Goal: Check status: Check status

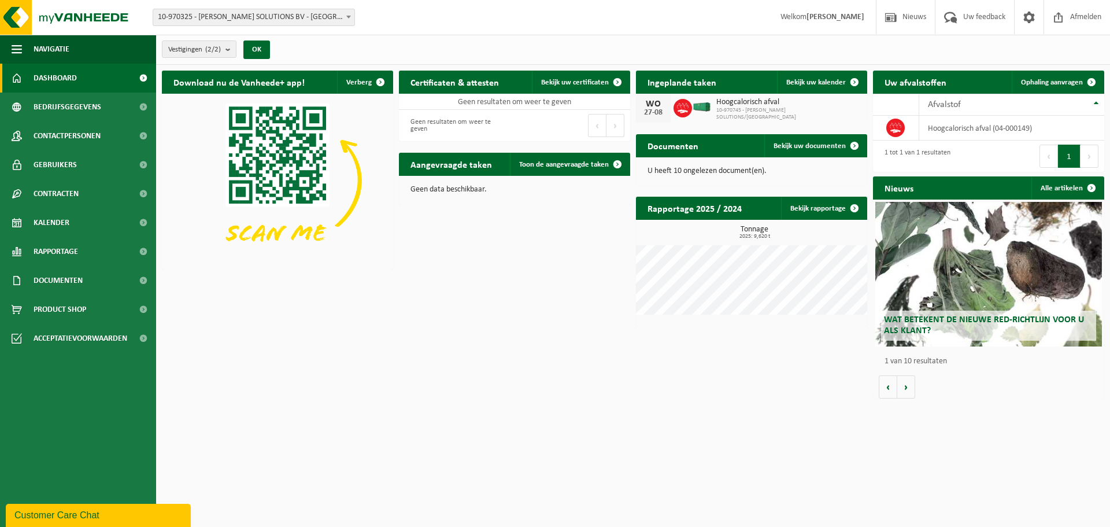
click at [445, 168] on h2 "Aangevraagde taken" at bounding box center [451, 164] width 105 height 23
click at [547, 158] on link "Toon de aangevraagde taken" at bounding box center [569, 164] width 119 height 23
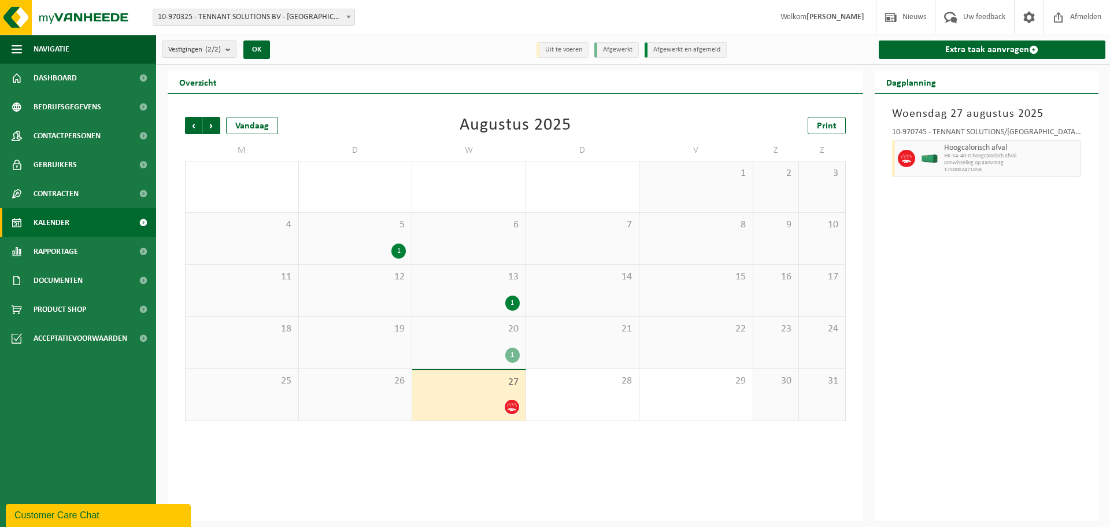
click at [511, 301] on div "1" at bounding box center [512, 302] width 14 height 15
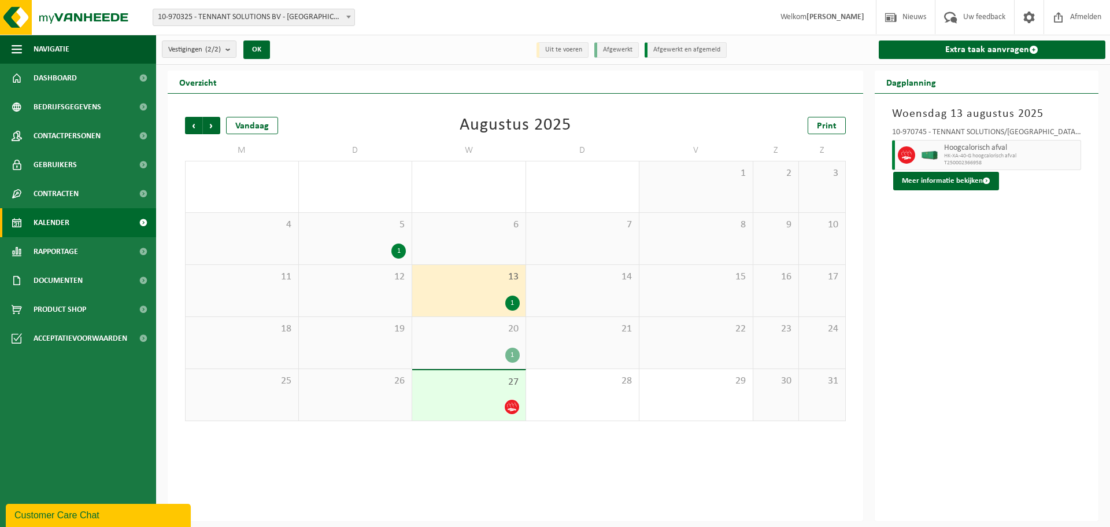
click at [516, 298] on div "1" at bounding box center [512, 302] width 14 height 15
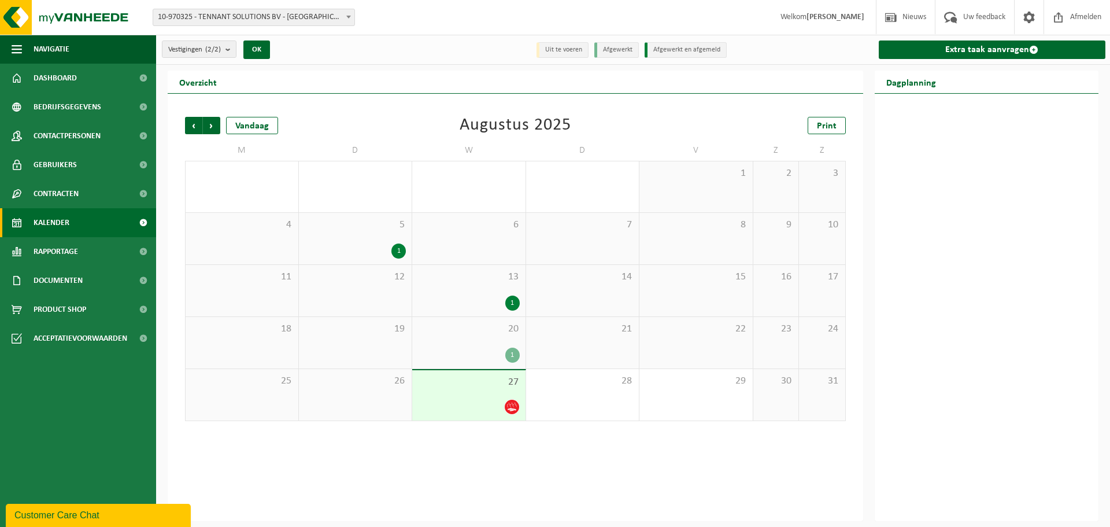
click at [509, 301] on div "1" at bounding box center [512, 302] width 14 height 15
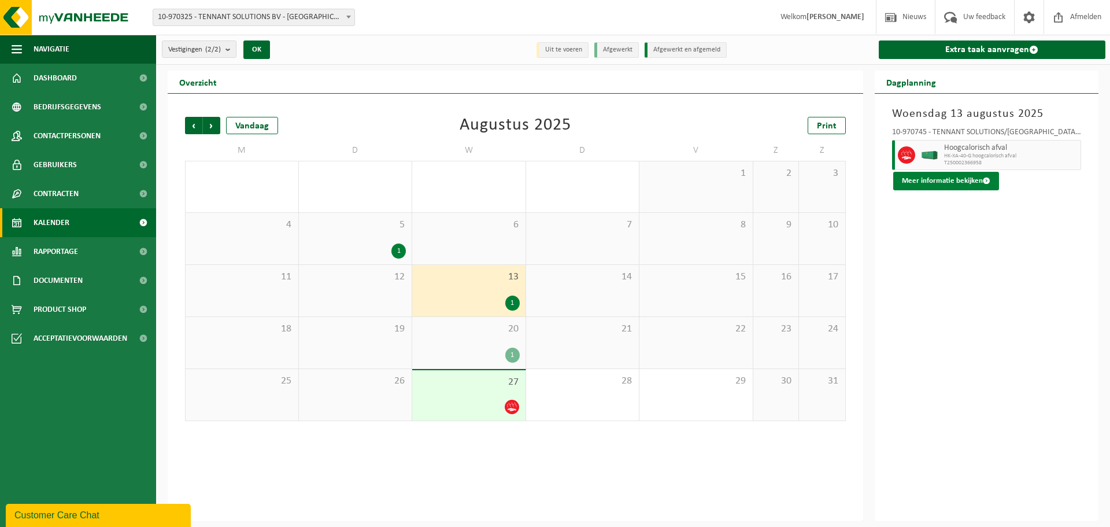
click at [929, 176] on button "Meer informatie bekijken" at bounding box center [946, 181] width 106 height 18
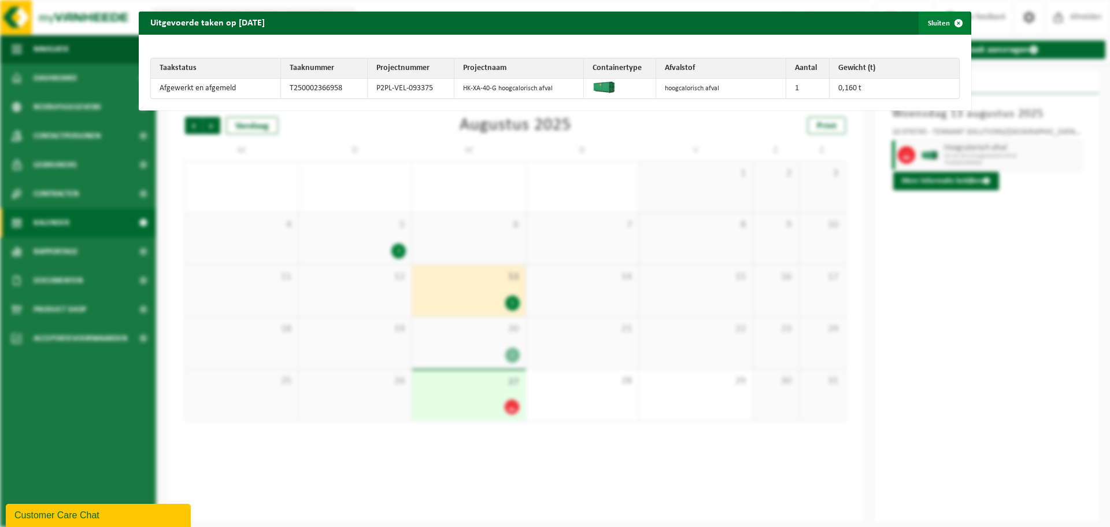
click at [934, 24] on button "Sluiten" at bounding box center [943, 23] width 51 height 23
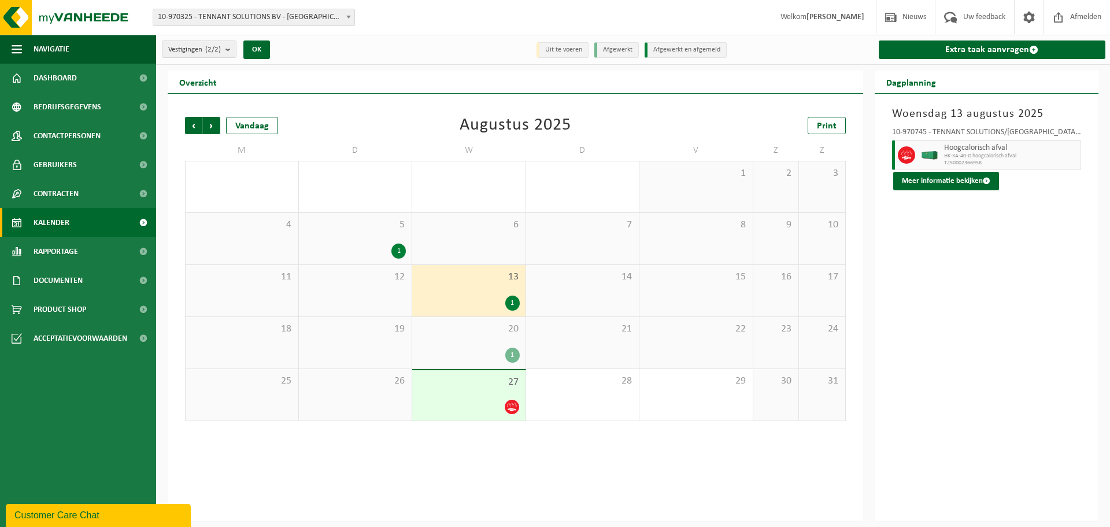
click at [513, 353] on div "1" at bounding box center [512, 354] width 14 height 15
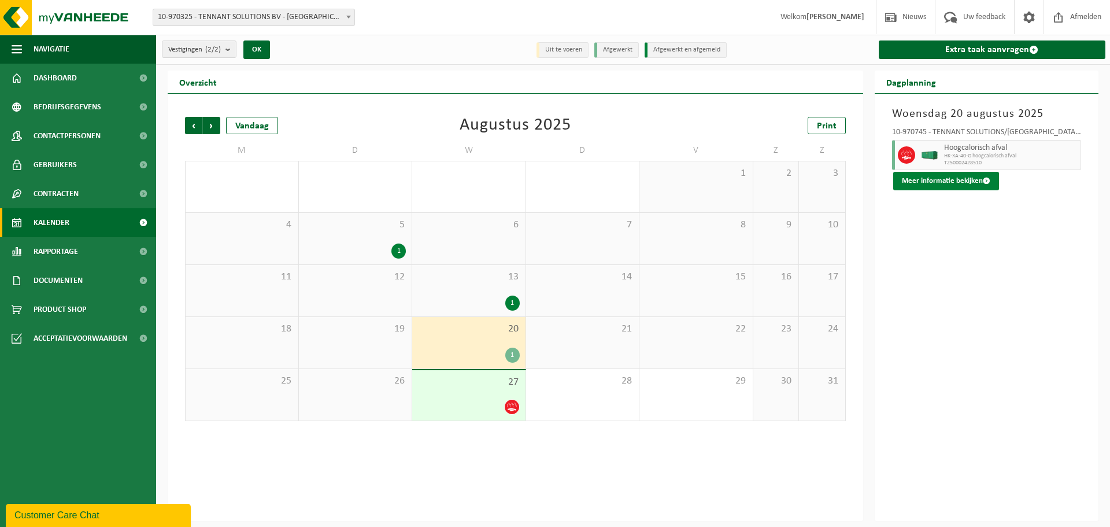
click at [934, 174] on button "Meer informatie bekijken" at bounding box center [946, 181] width 106 height 18
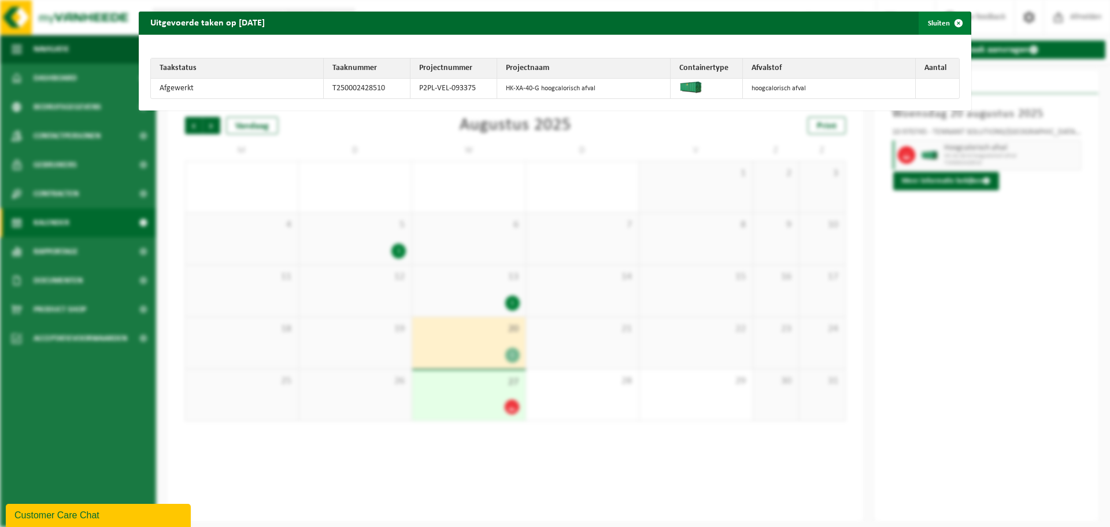
click at [933, 20] on button "Sluiten" at bounding box center [943, 23] width 51 height 23
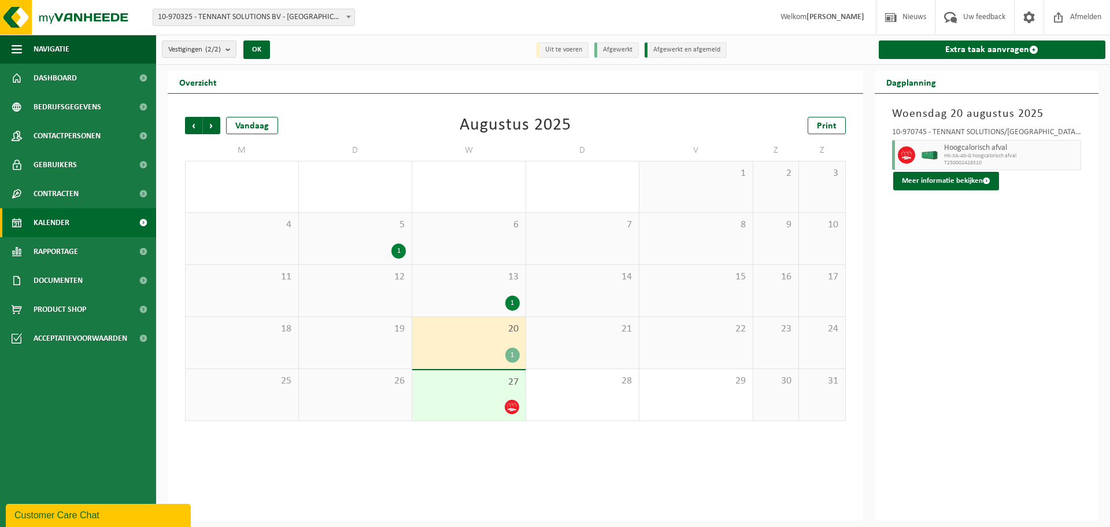
click at [509, 408] on icon at bounding box center [511, 408] width 9 height 2
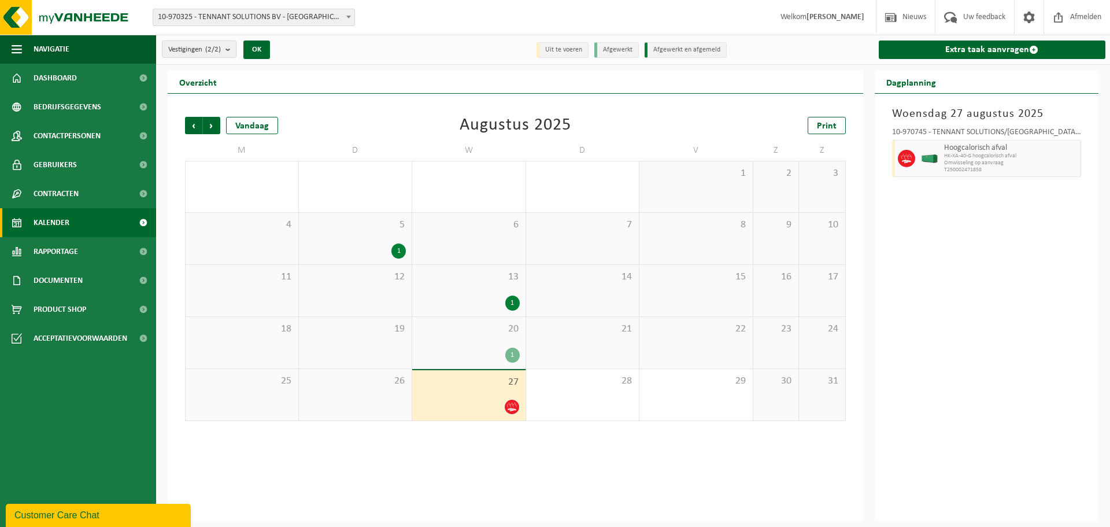
click at [905, 159] on icon at bounding box center [906, 158] width 10 height 10
click at [991, 160] on span "Omwisseling op aanvraag" at bounding box center [1011, 163] width 134 height 7
click at [191, 124] on span "Vorige" at bounding box center [193, 125] width 17 height 17
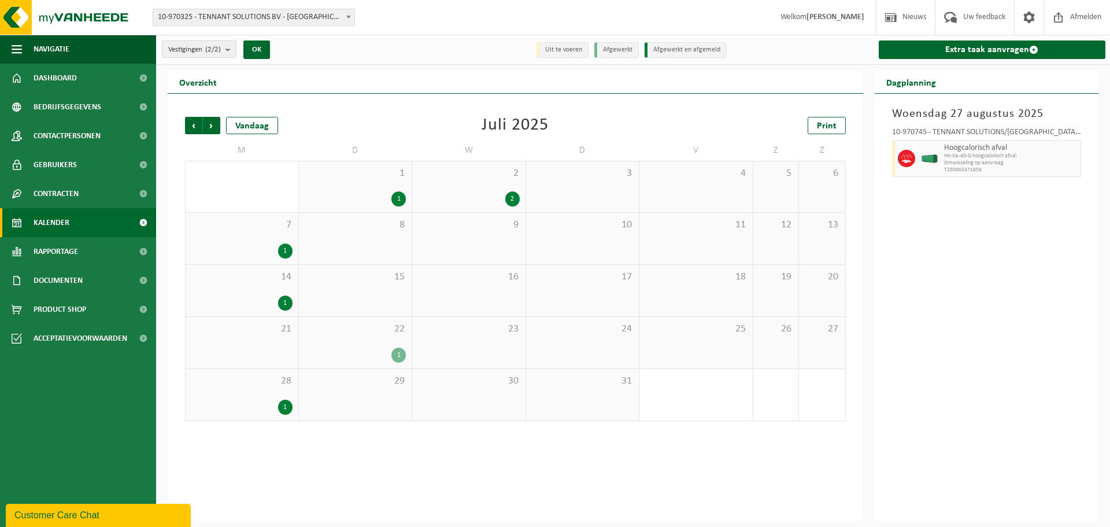
click at [397, 354] on div "1" at bounding box center [398, 354] width 14 height 15
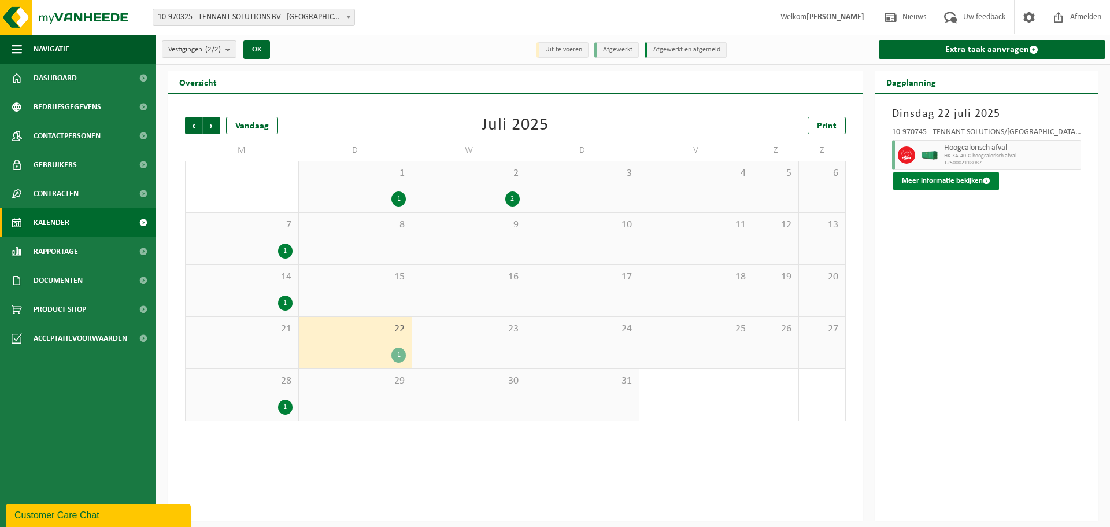
click at [932, 184] on button "Meer informatie bekijken" at bounding box center [946, 181] width 106 height 18
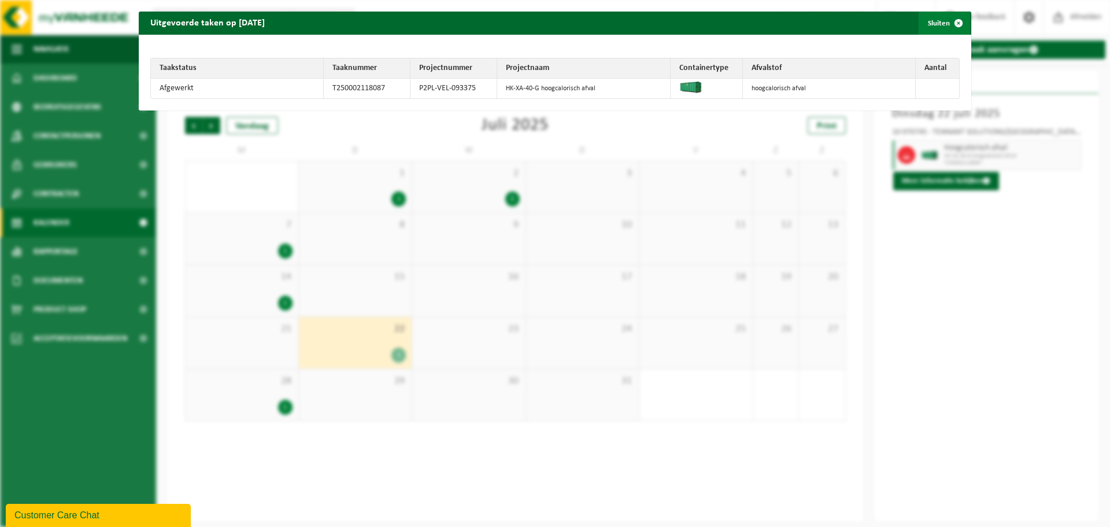
click at [928, 24] on button "Sluiten" at bounding box center [943, 23] width 51 height 23
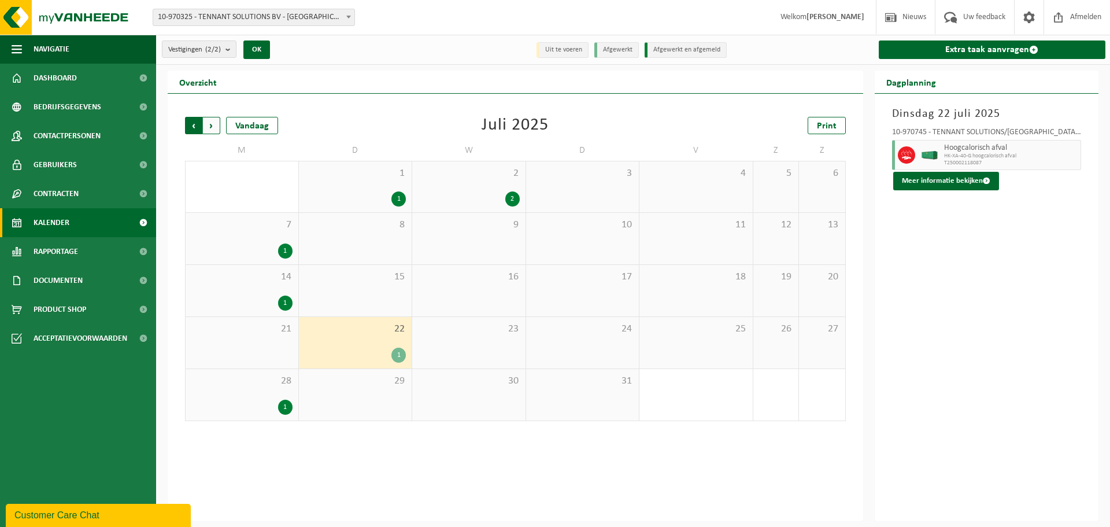
click at [212, 125] on span "Volgende" at bounding box center [211, 125] width 17 height 17
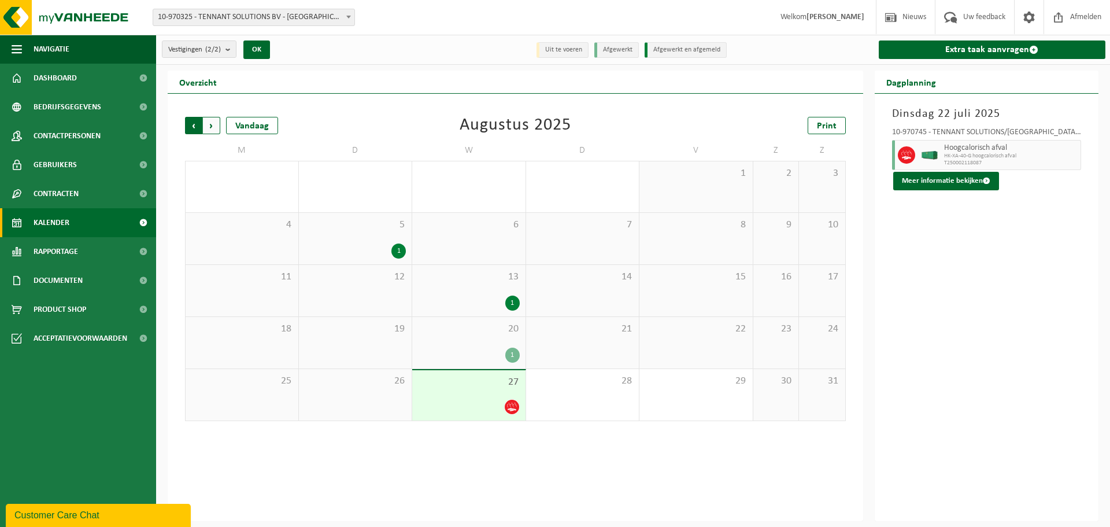
click at [211, 122] on span "Volgende" at bounding box center [211, 125] width 17 height 17
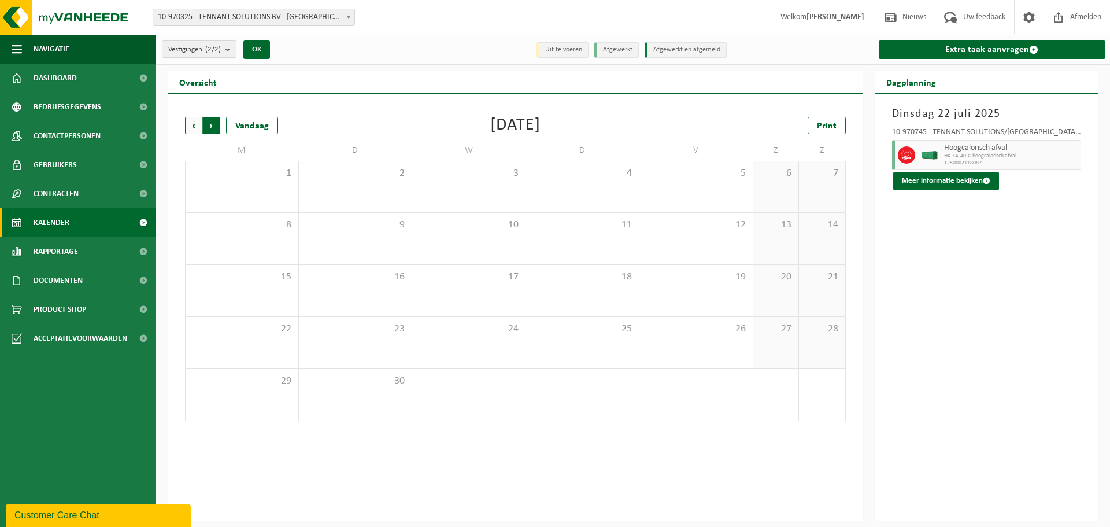
click at [190, 123] on span "Vorige" at bounding box center [193, 125] width 17 height 17
